Goal: Task Accomplishment & Management: Use online tool/utility

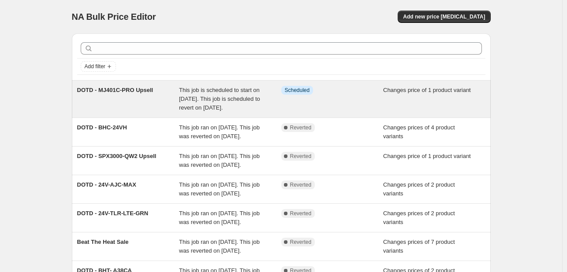
click at [78, 98] on div "DOTD - MJ401C-PRO Upsell This job is scheduled to start on [DATE]. This job is …" at bounding box center [281, 99] width 419 height 37
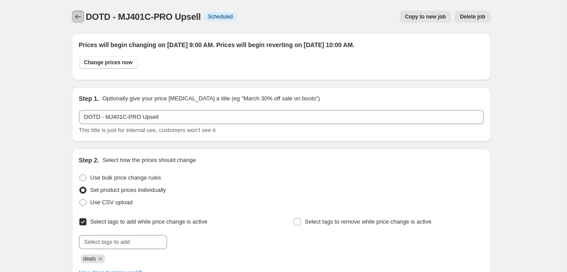
click at [79, 17] on icon "Price change jobs" at bounding box center [78, 16] width 9 height 9
